Goal: Find contact information: Find contact information

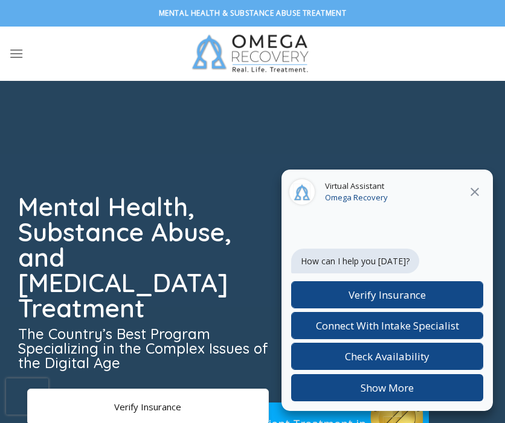
click at [474, 192] on icon at bounding box center [475, 192] width 8 height 8
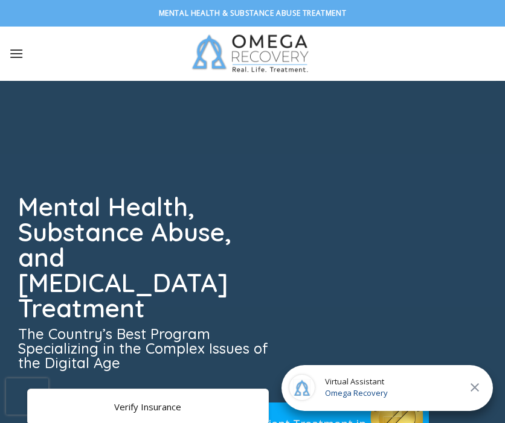
click at [18, 54] on icon "Menu" at bounding box center [16, 54] width 14 height 18
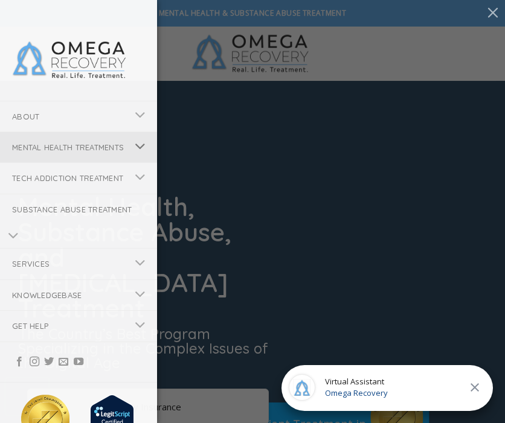
click at [135, 157] on icon "Toggle" at bounding box center [140, 147] width 11 height 21
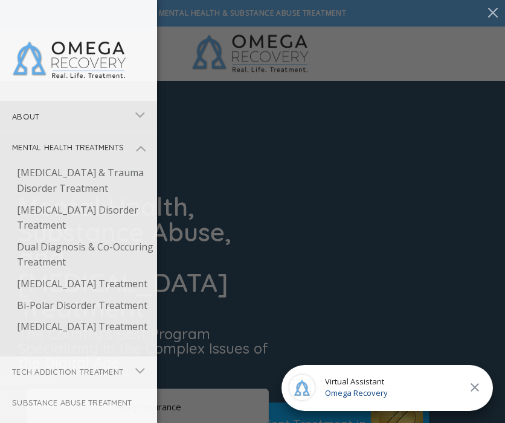
click at [34, 123] on link "About" at bounding box center [63, 116] width 127 height 30
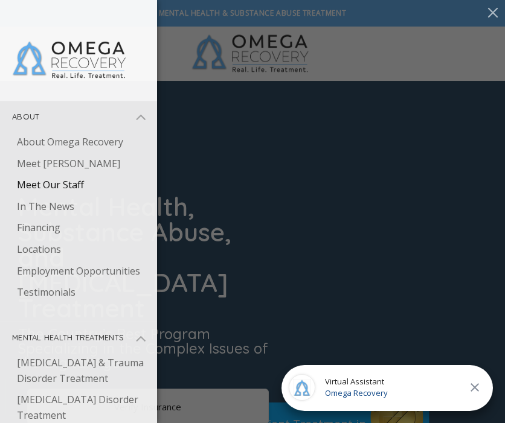
click at [51, 188] on link "Meet Our Staff" at bounding box center [81, 186] width 152 height 22
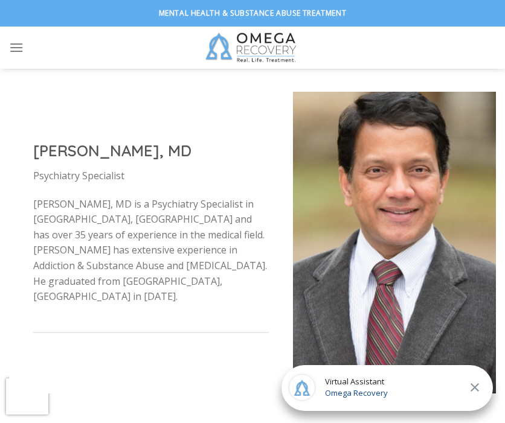
scroll to position [3857, 0]
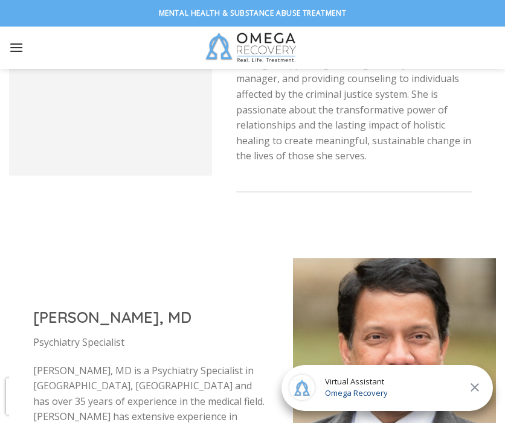
click at [14, 51] on icon "Menu" at bounding box center [16, 48] width 14 height 18
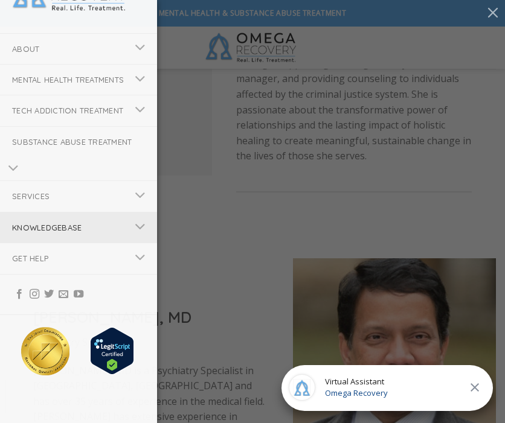
scroll to position [69, 0]
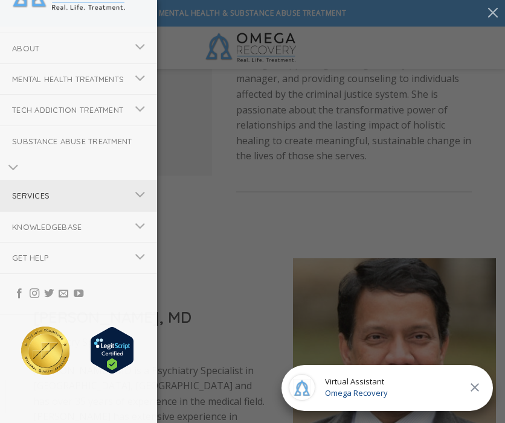
click at [60, 211] on link "Services" at bounding box center [63, 196] width 127 height 30
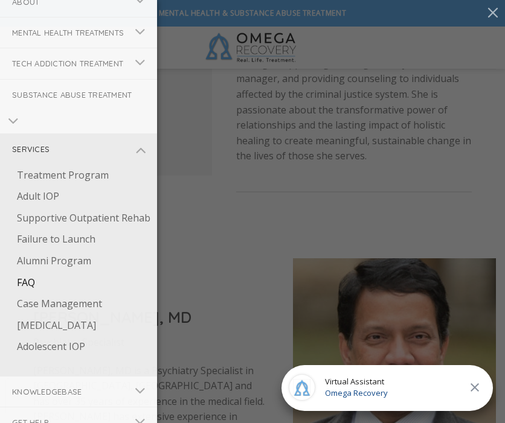
scroll to position [119, 0]
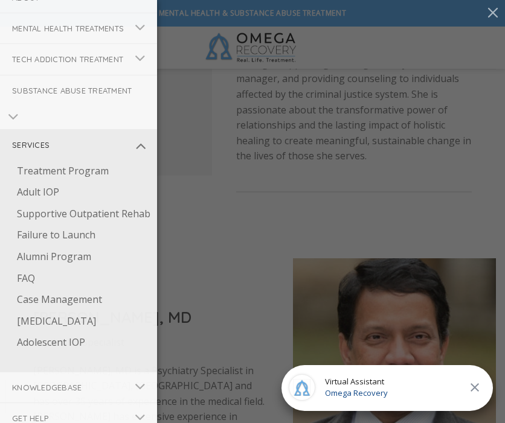
click at [142, 156] on icon "Toggle" at bounding box center [140, 146] width 11 height 21
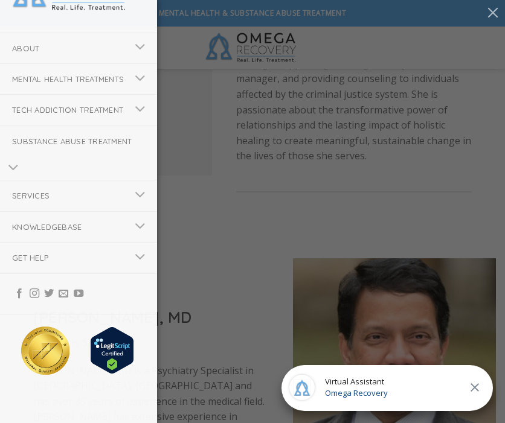
click at [213, 217] on div "About About Omega Recovery Meet Dr. Kardaras Meet Our Staff In The News Financi…" at bounding box center [252, 211] width 505 height 423
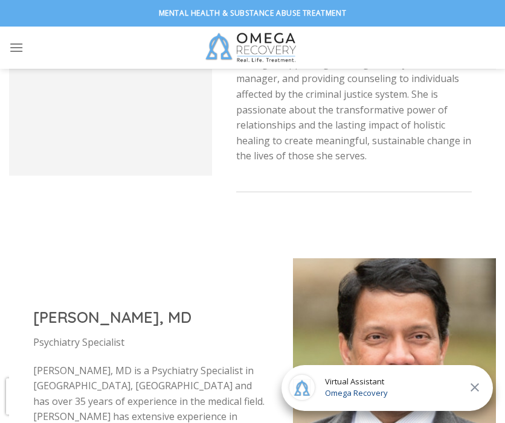
click at [234, 29] on img at bounding box center [253, 48] width 106 height 42
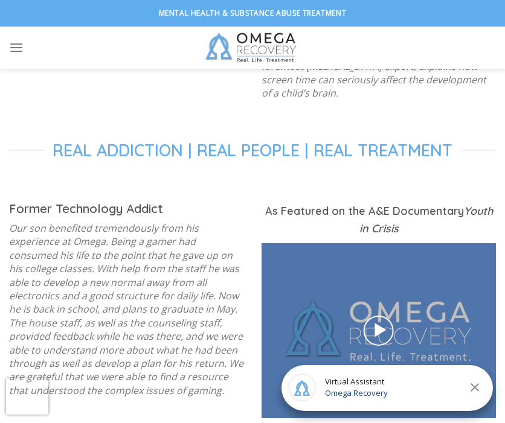
scroll to position [1870, 0]
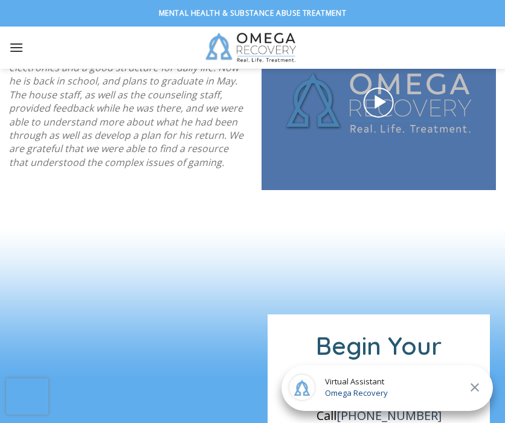
click at [15, 53] on icon "Menu" at bounding box center [16, 48] width 14 height 18
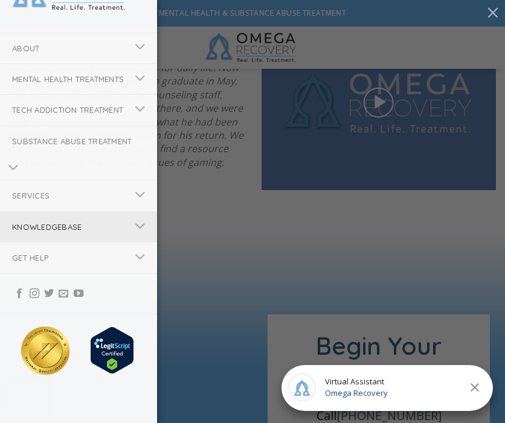
scroll to position [88, 0]
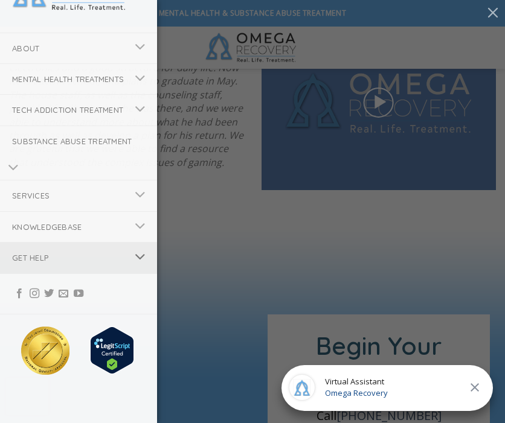
click at [146, 268] on button "Toggle" at bounding box center [140, 258] width 27 height 24
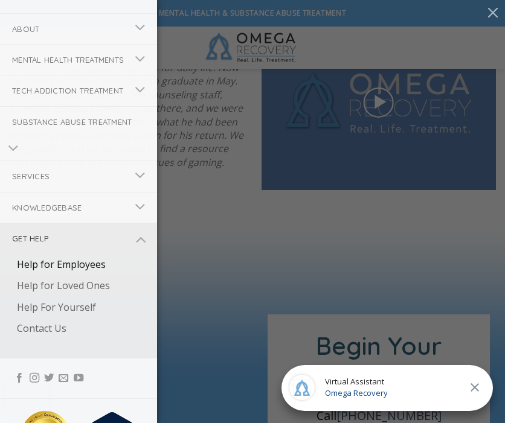
click at [62, 276] on link "Help for Employees" at bounding box center [81, 265] width 152 height 22
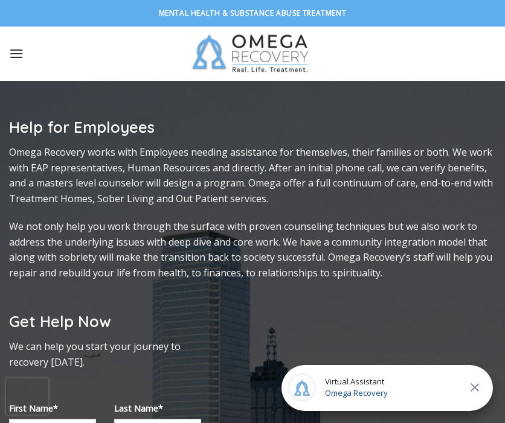
click at [19, 56] on icon "Menu" at bounding box center [16, 54] width 14 height 18
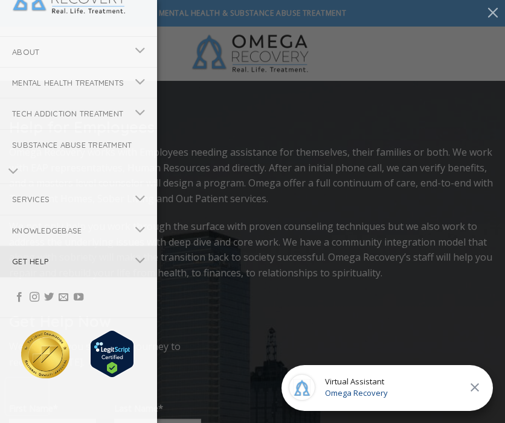
scroll to position [69, 0]
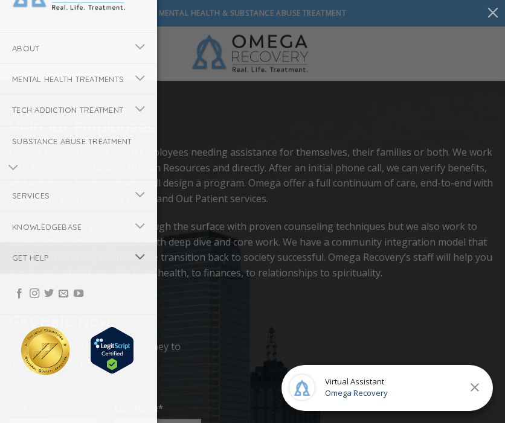
click at [138, 268] on icon "Toggle" at bounding box center [140, 257] width 11 height 21
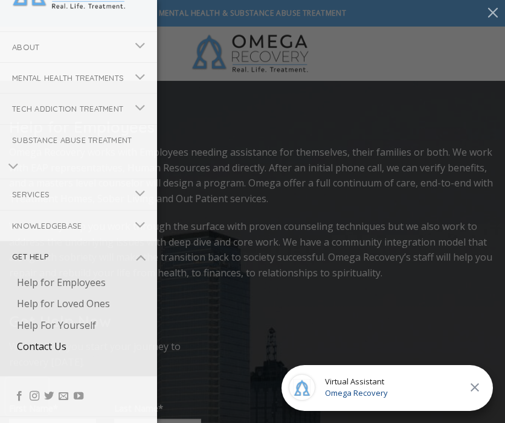
click at [49, 358] on link "Contact Us" at bounding box center [81, 347] width 152 height 22
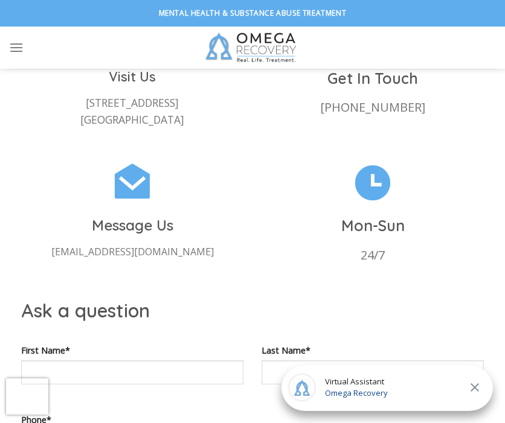
scroll to position [411, 0]
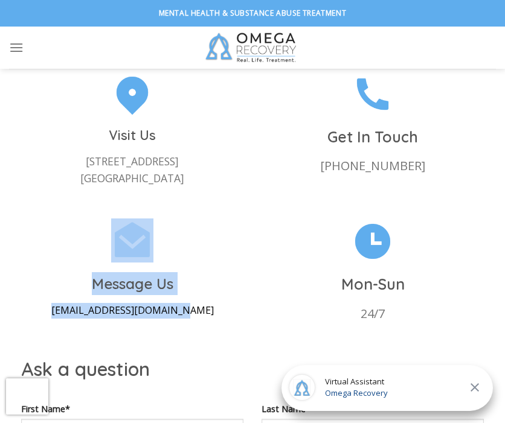
click at [53, 284] on div "Message Us [EMAIL_ADDRESS][DOMAIN_NAME]" at bounding box center [132, 295] width 222 height 46
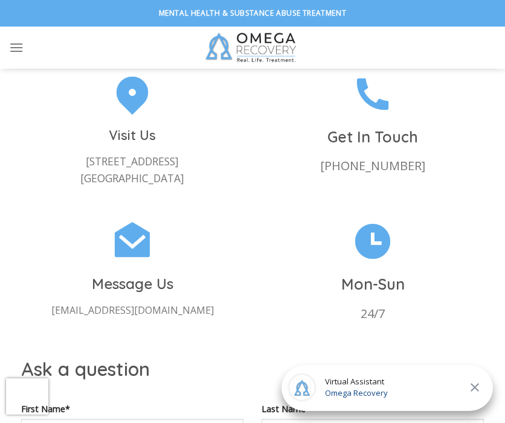
click at [44, 307] on div "Message Us [EMAIL_ADDRESS][DOMAIN_NAME]" at bounding box center [132, 288] width 240 height 139
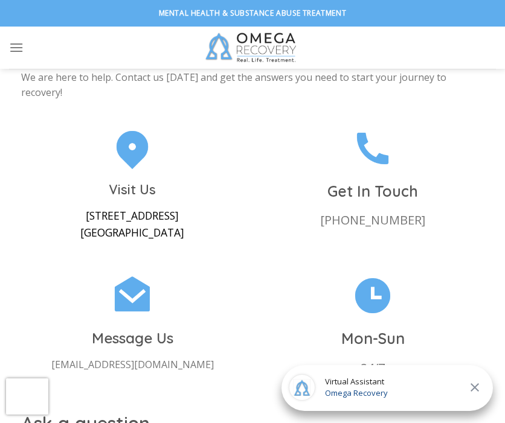
scroll to position [350, 0]
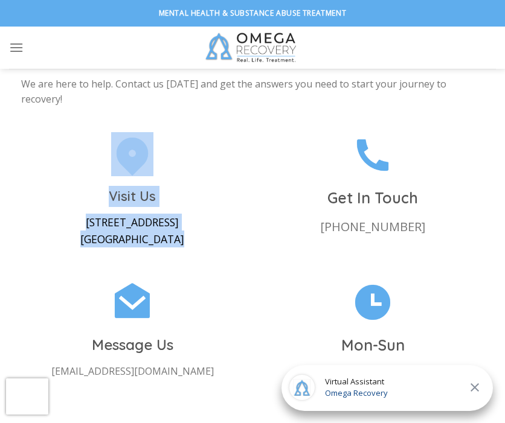
copy div "Visit Us [STREET_ADDRESS]"
